Goal: Find specific page/section: Find specific page/section

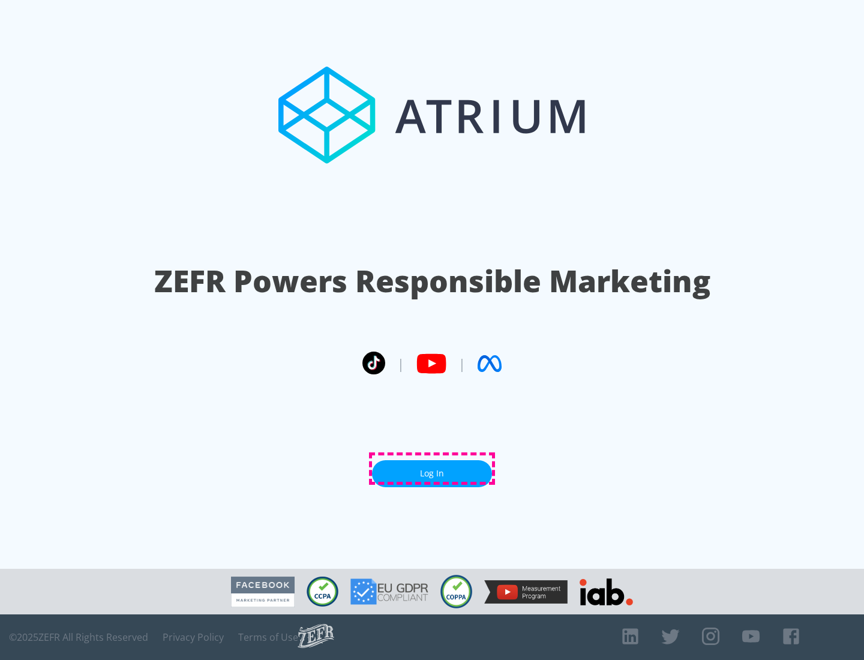
click at [432, 469] on link "Log In" at bounding box center [432, 473] width 120 height 27
